Goal: Transaction & Acquisition: Purchase product/service

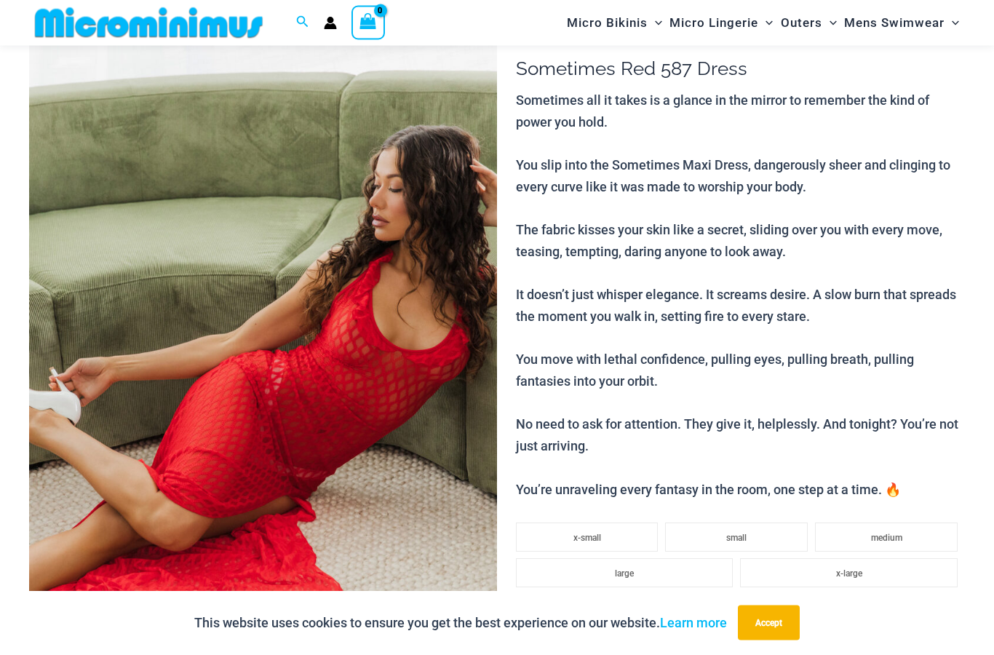
click at [129, 135] on img at bounding box center [263, 364] width 468 height 702
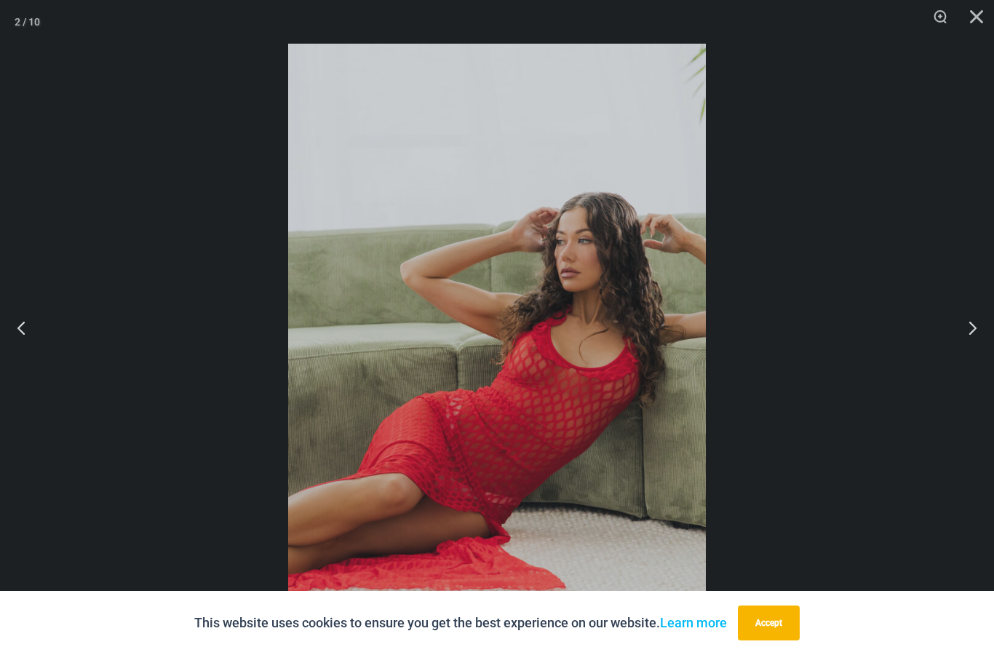
click at [0, 0] on input "email" at bounding box center [0, 0] width 0 height 0
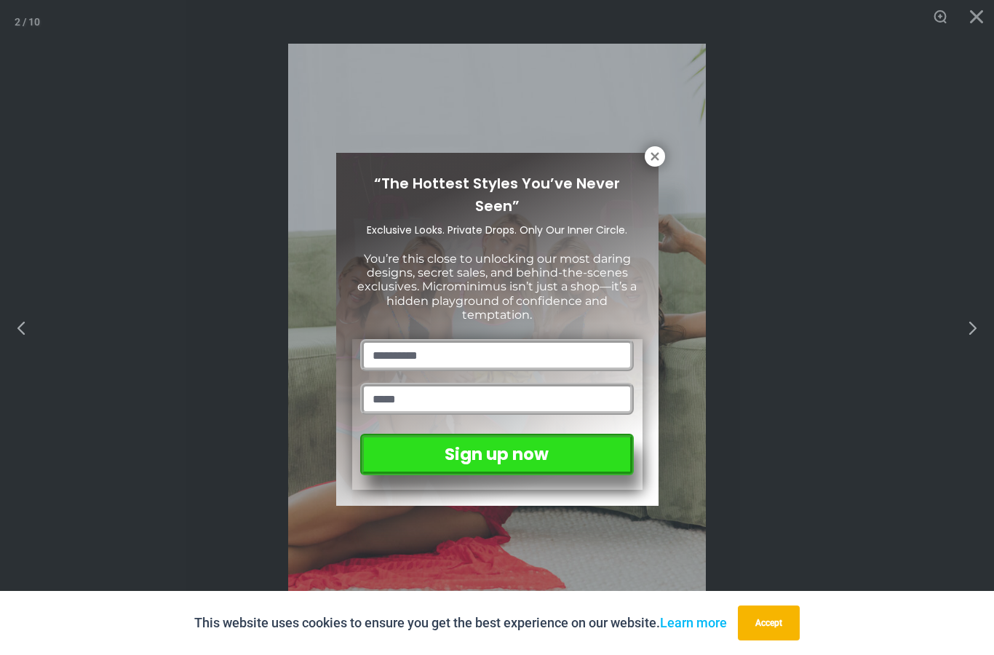
click at [595, 396] on input "email" at bounding box center [496, 399] width 273 height 32
click at [653, 147] on button at bounding box center [655, 156] width 20 height 20
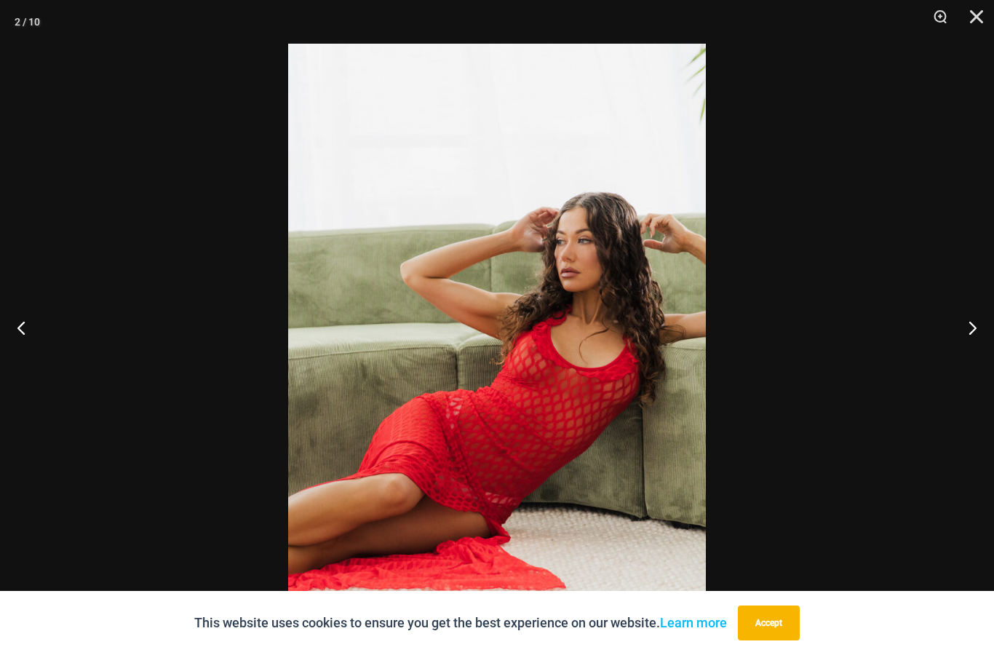
click at [600, 379] on img at bounding box center [497, 357] width 418 height 626
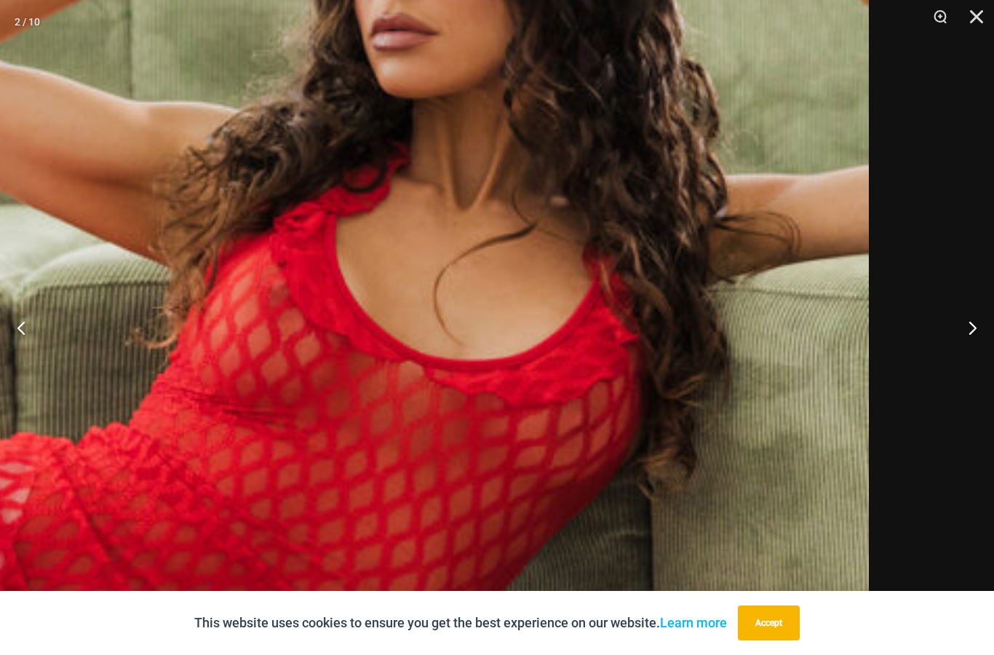
click at [678, 358] on img at bounding box center [151, 321] width 1435 height 2151
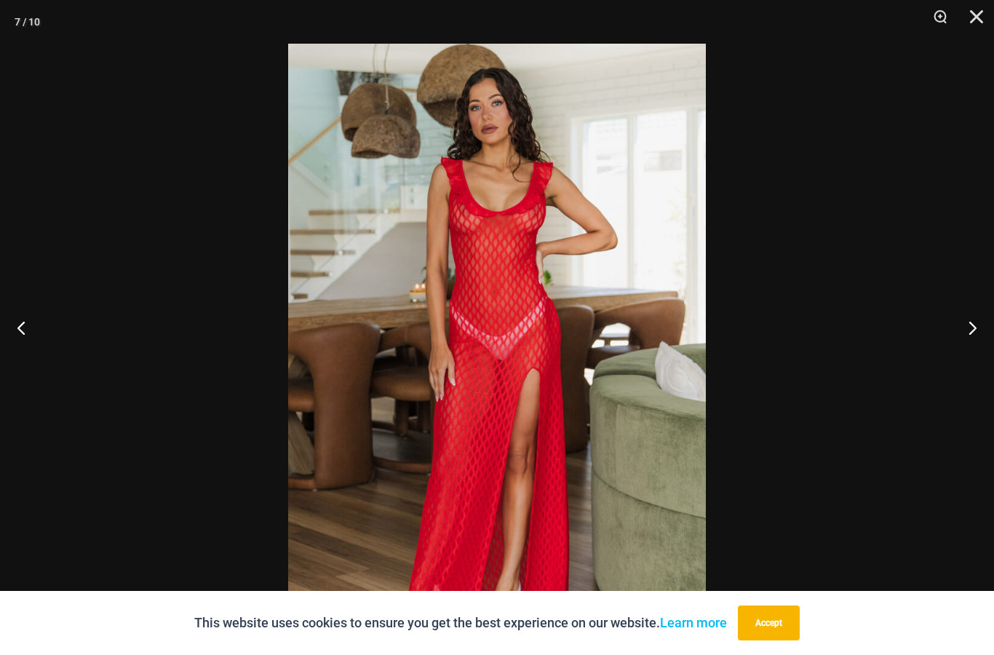
click at [526, 224] on img at bounding box center [497, 357] width 418 height 626
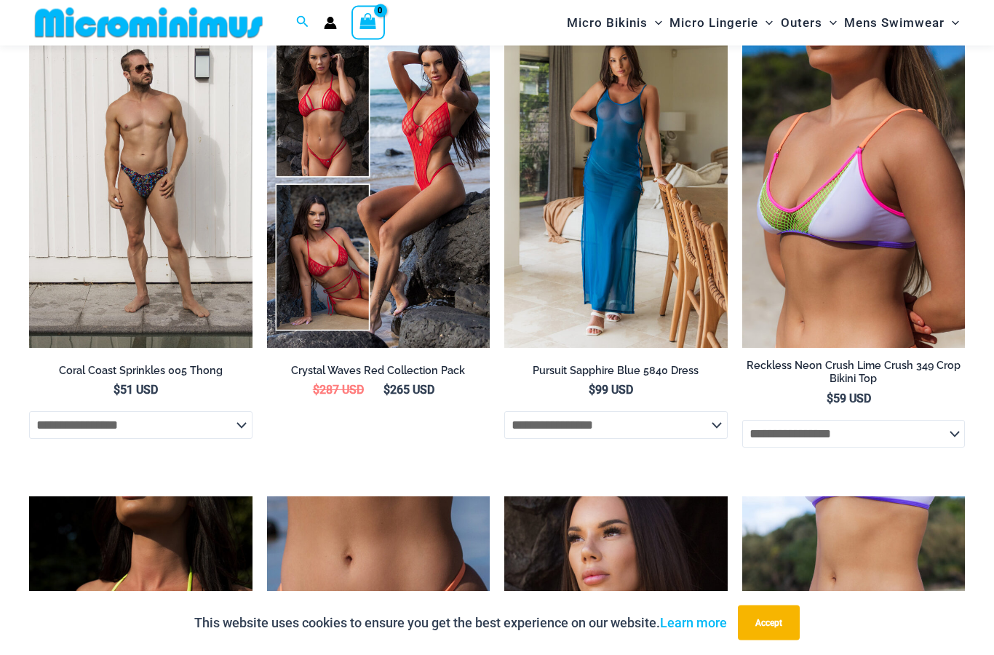
scroll to position [1584, 0]
click at [267, 13] on img at bounding box center [267, 13] width 0 height 0
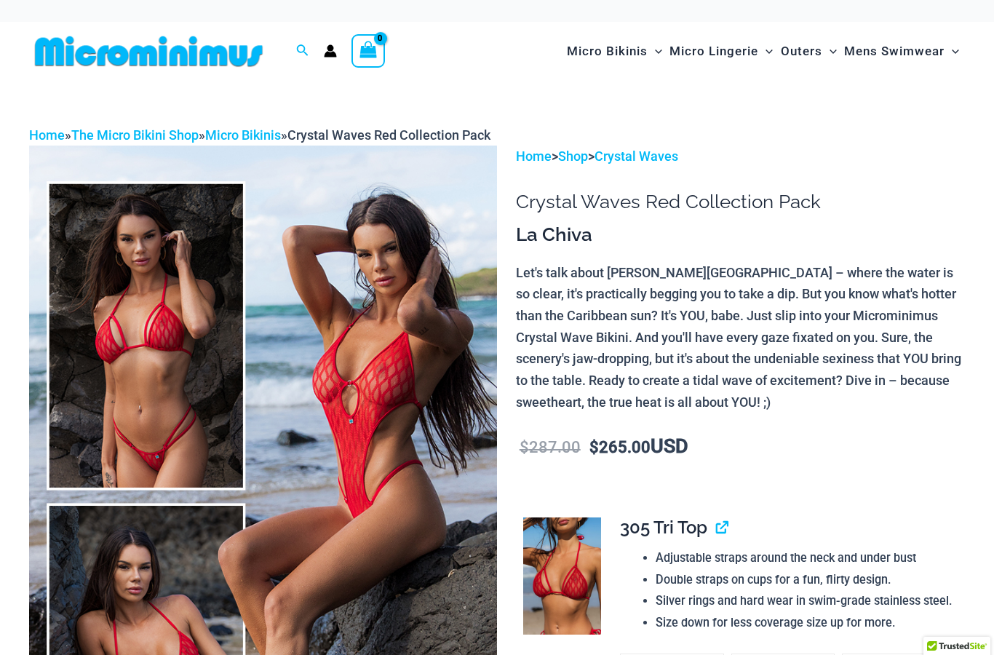
click at [392, 370] on img at bounding box center [263, 497] width 468 height 702
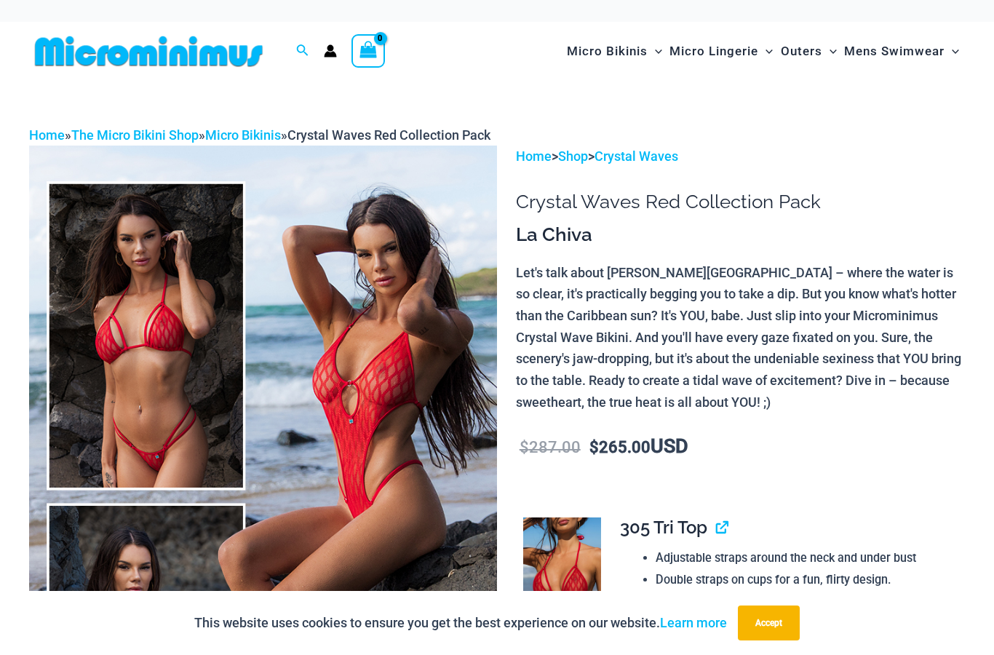
click at [365, 335] on img at bounding box center [263, 497] width 468 height 702
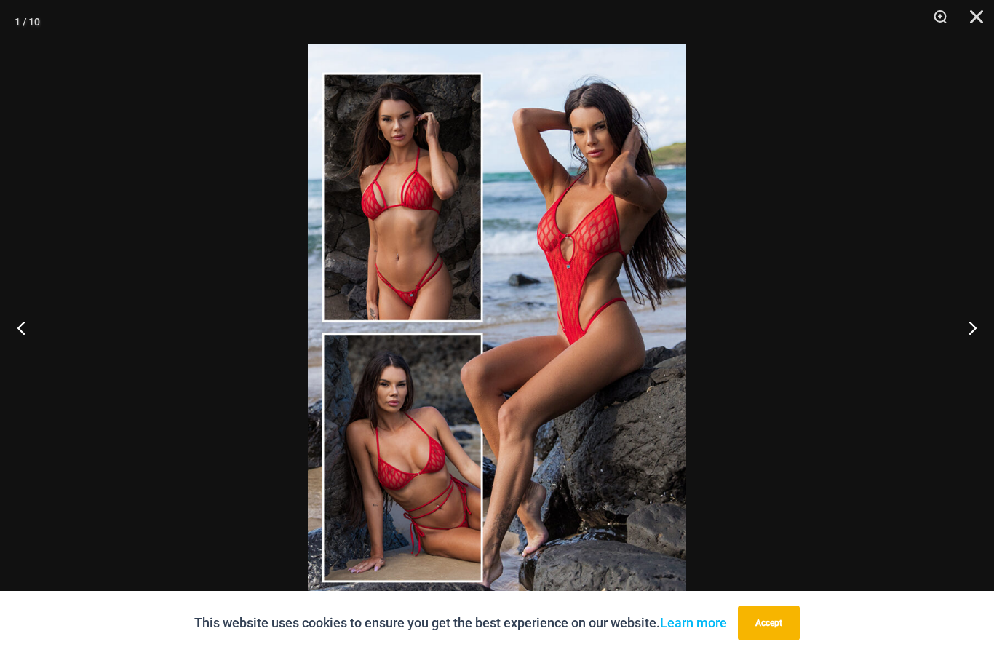
click at [521, 232] on img at bounding box center [497, 328] width 378 height 568
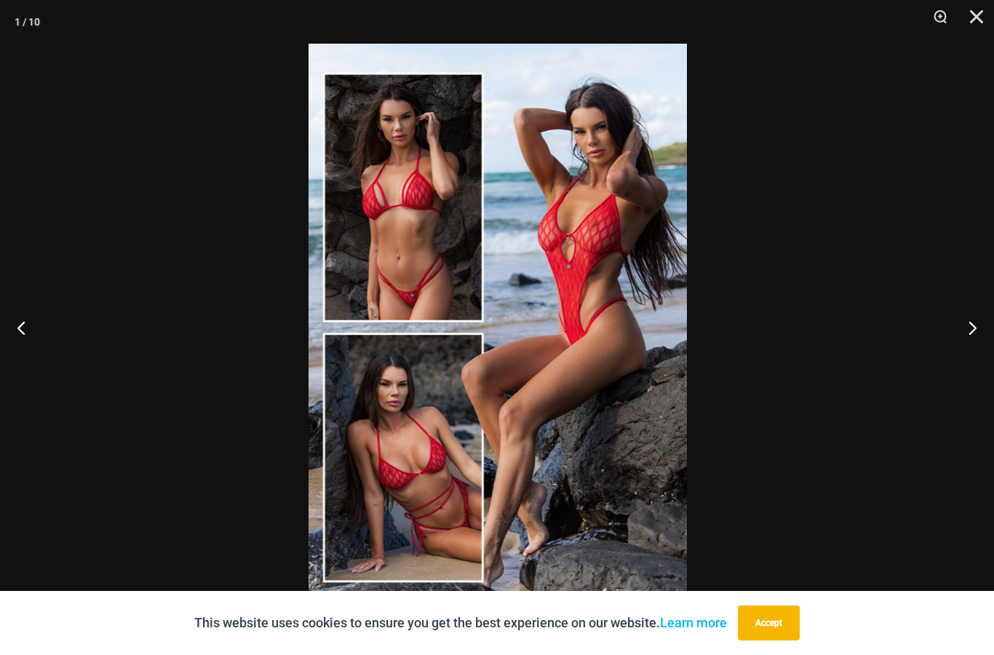
click at [560, 216] on img at bounding box center [498, 328] width 378 height 568
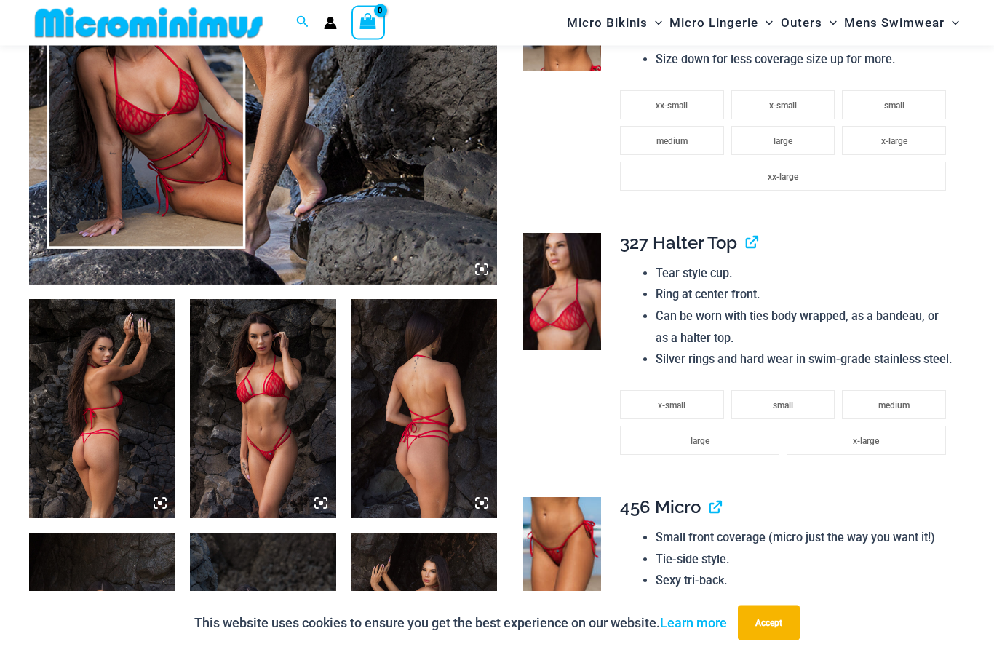
scroll to position [605, 0]
